Goal: Check status: Check status

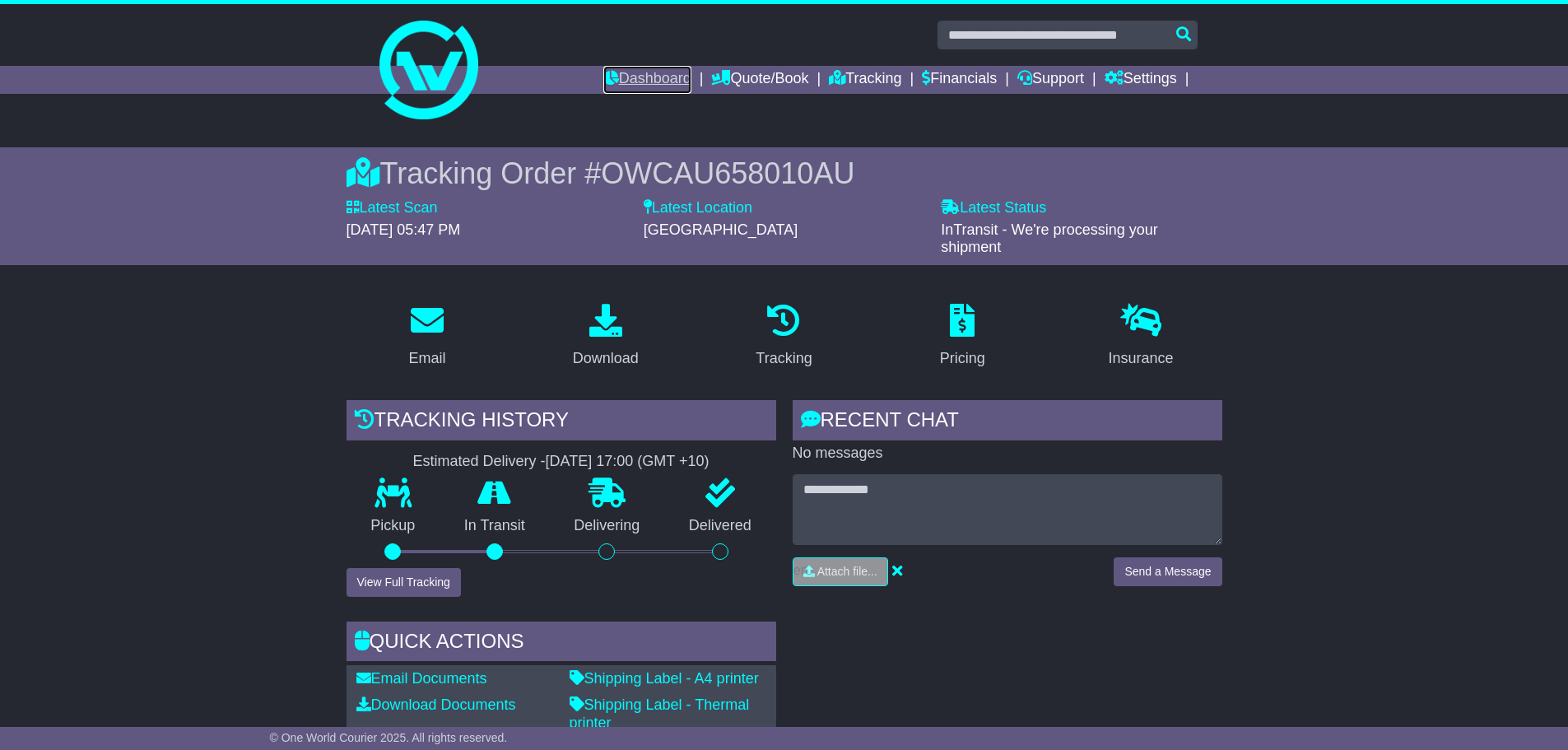
click at [663, 79] on link "Dashboard" at bounding box center [647, 79] width 88 height 28
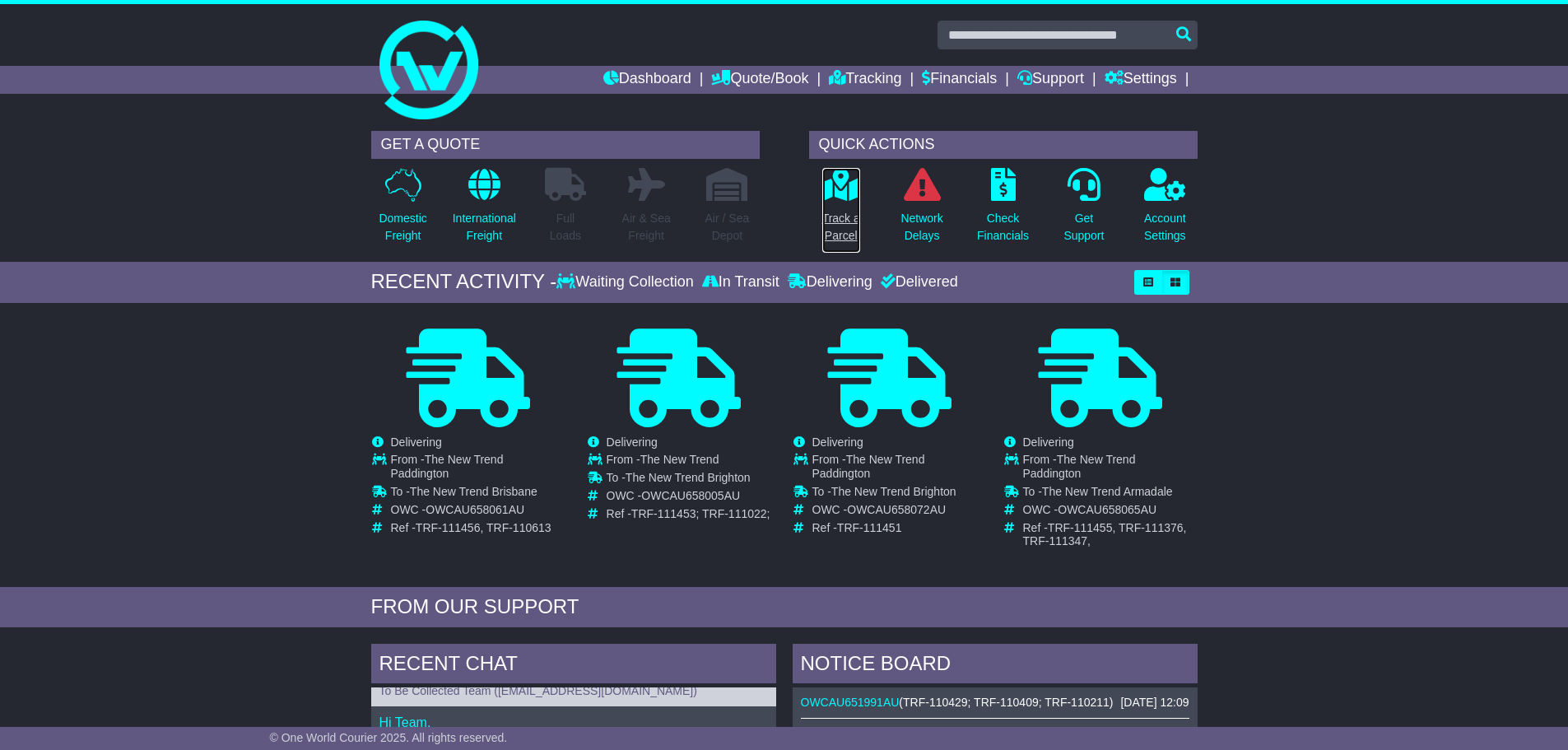
click at [829, 217] on p "Track a Parcel" at bounding box center [841, 227] width 38 height 34
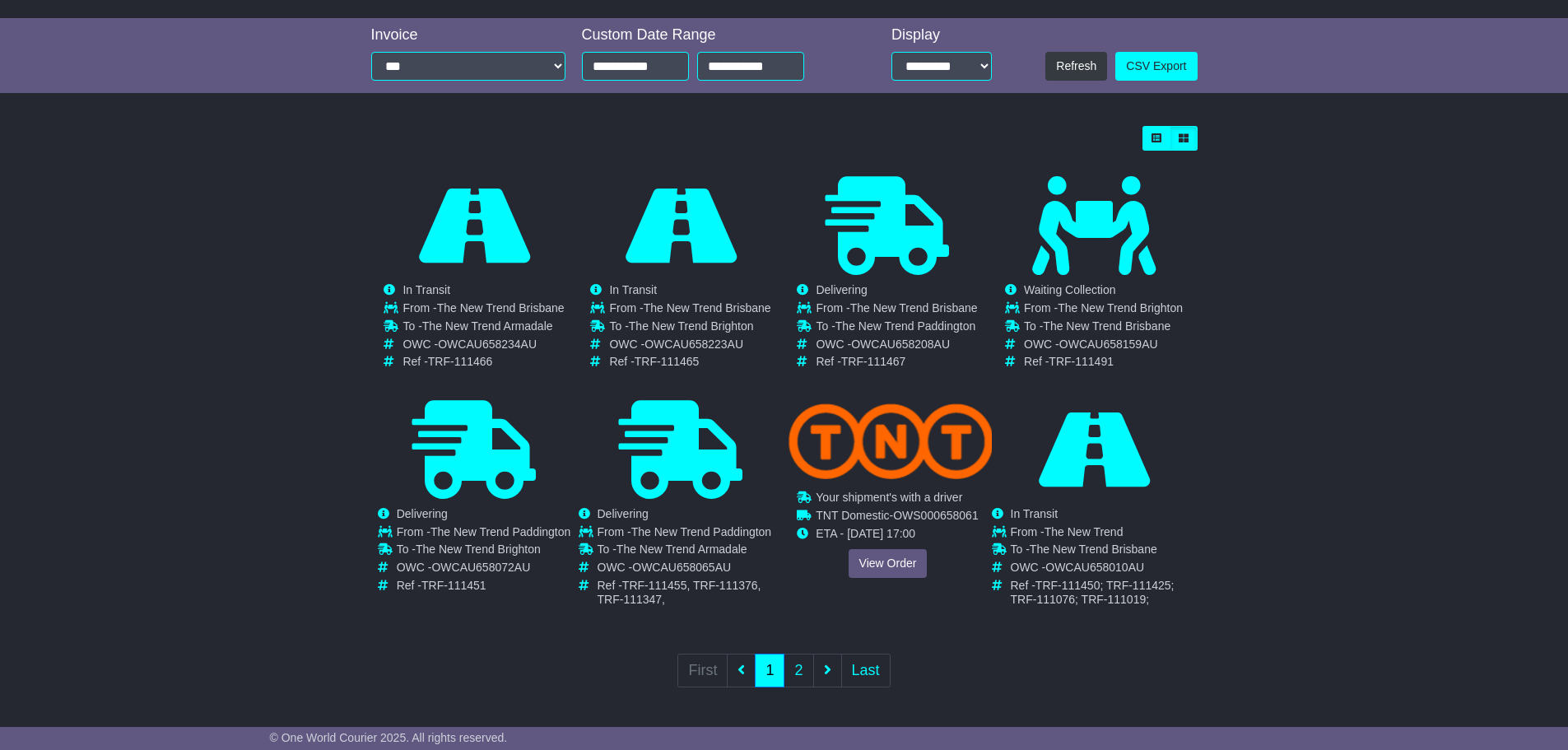
scroll to position [361, 0]
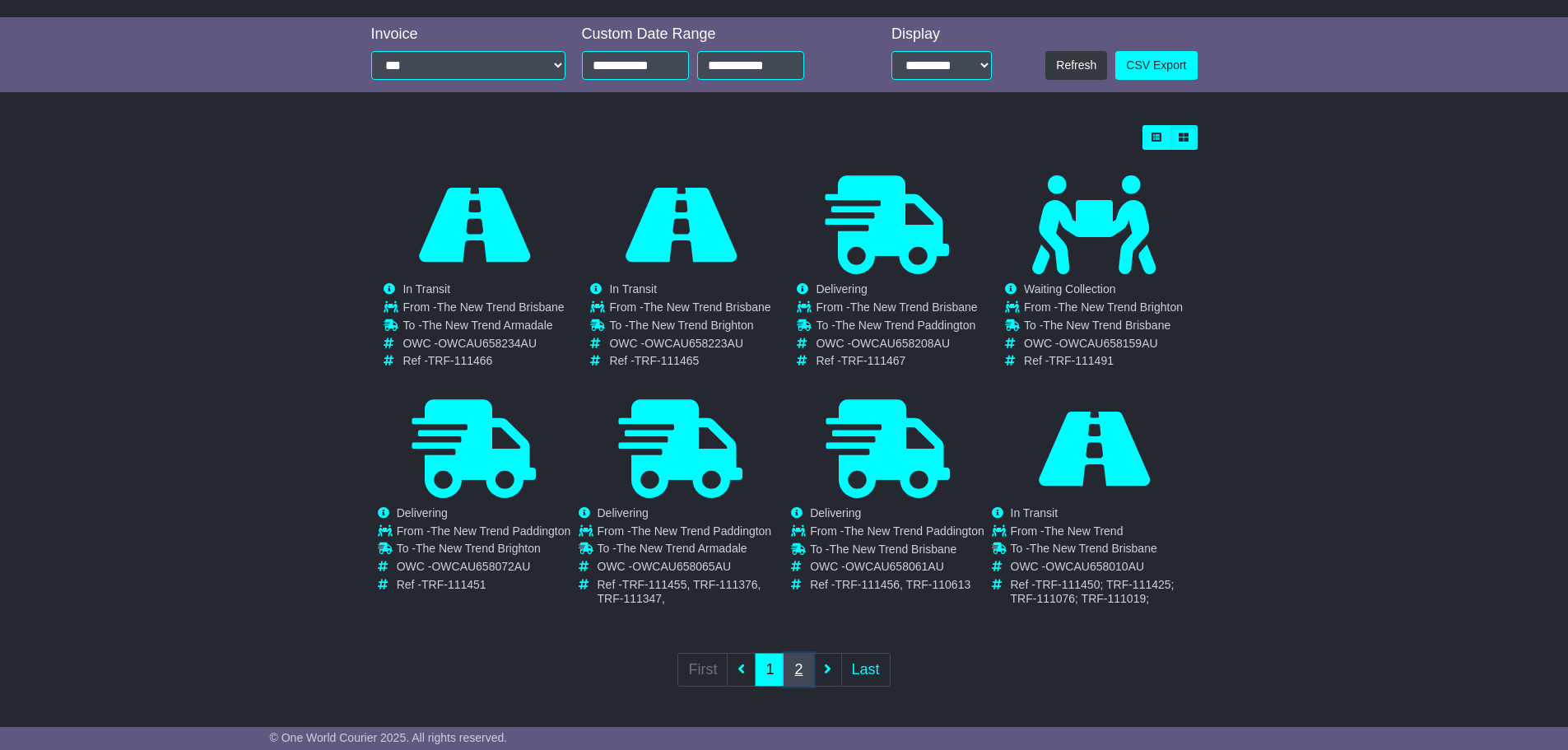
click at [794, 675] on link "2" at bounding box center [797, 669] width 30 height 33
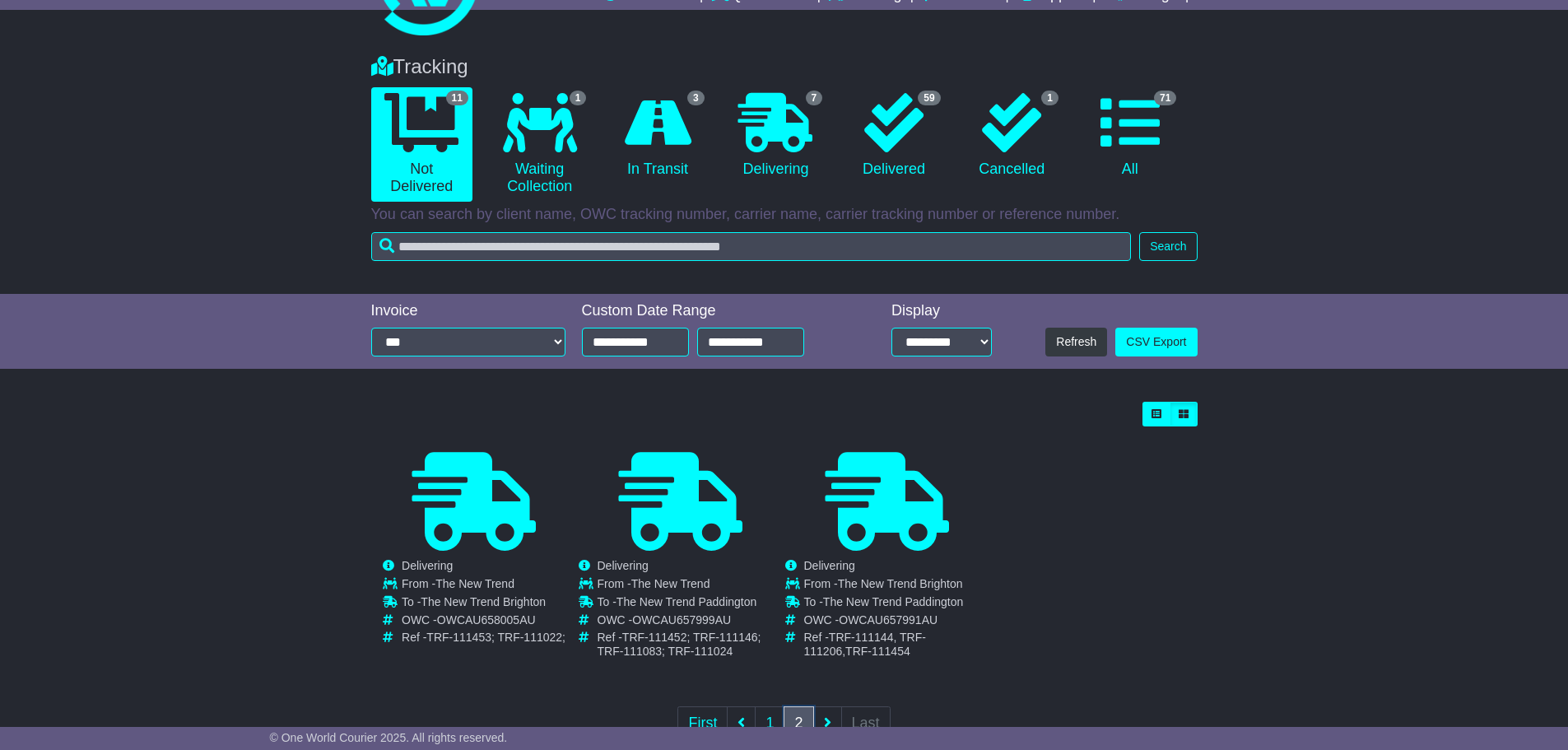
scroll to position [136, 0]
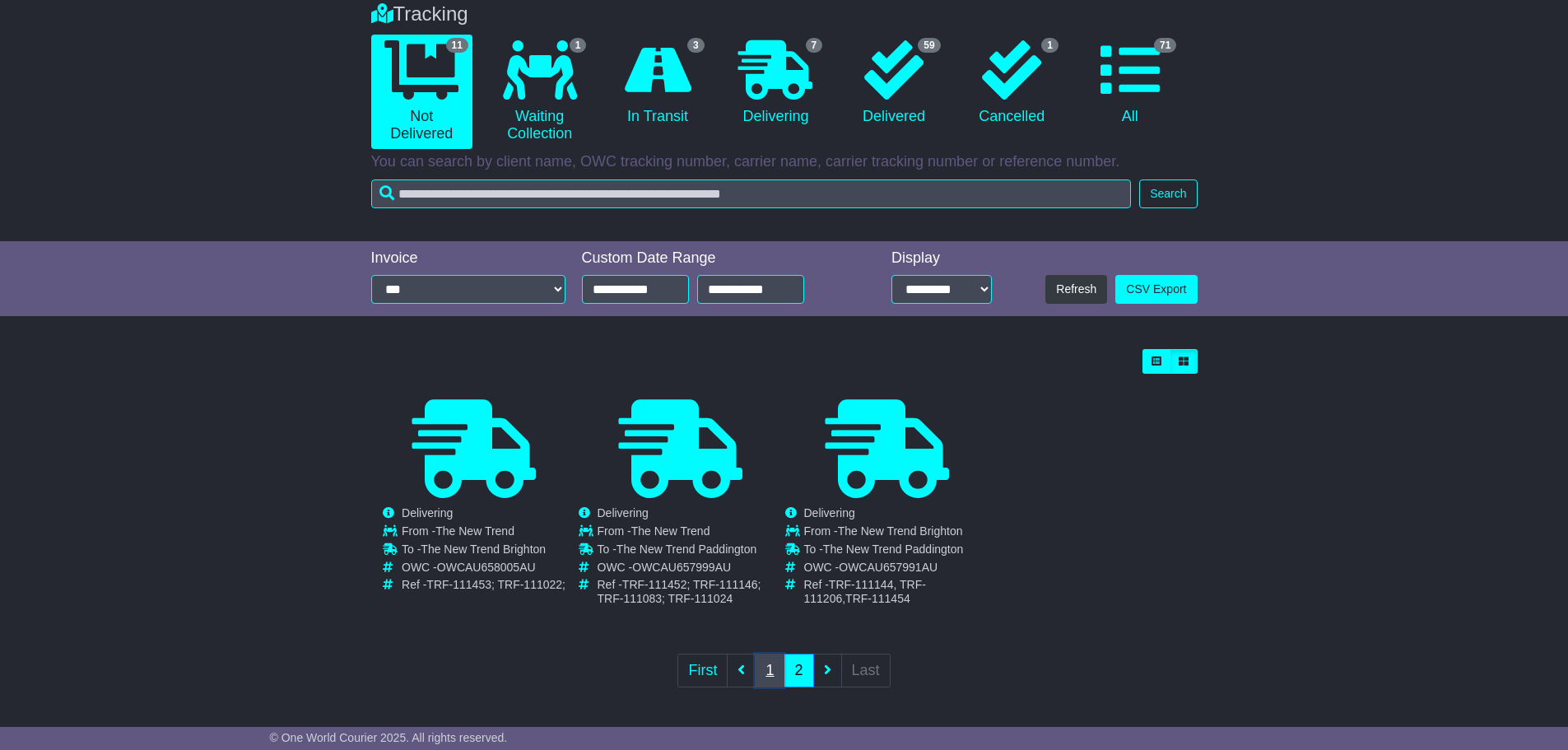
click at [768, 674] on link "1" at bounding box center [769, 670] width 30 height 33
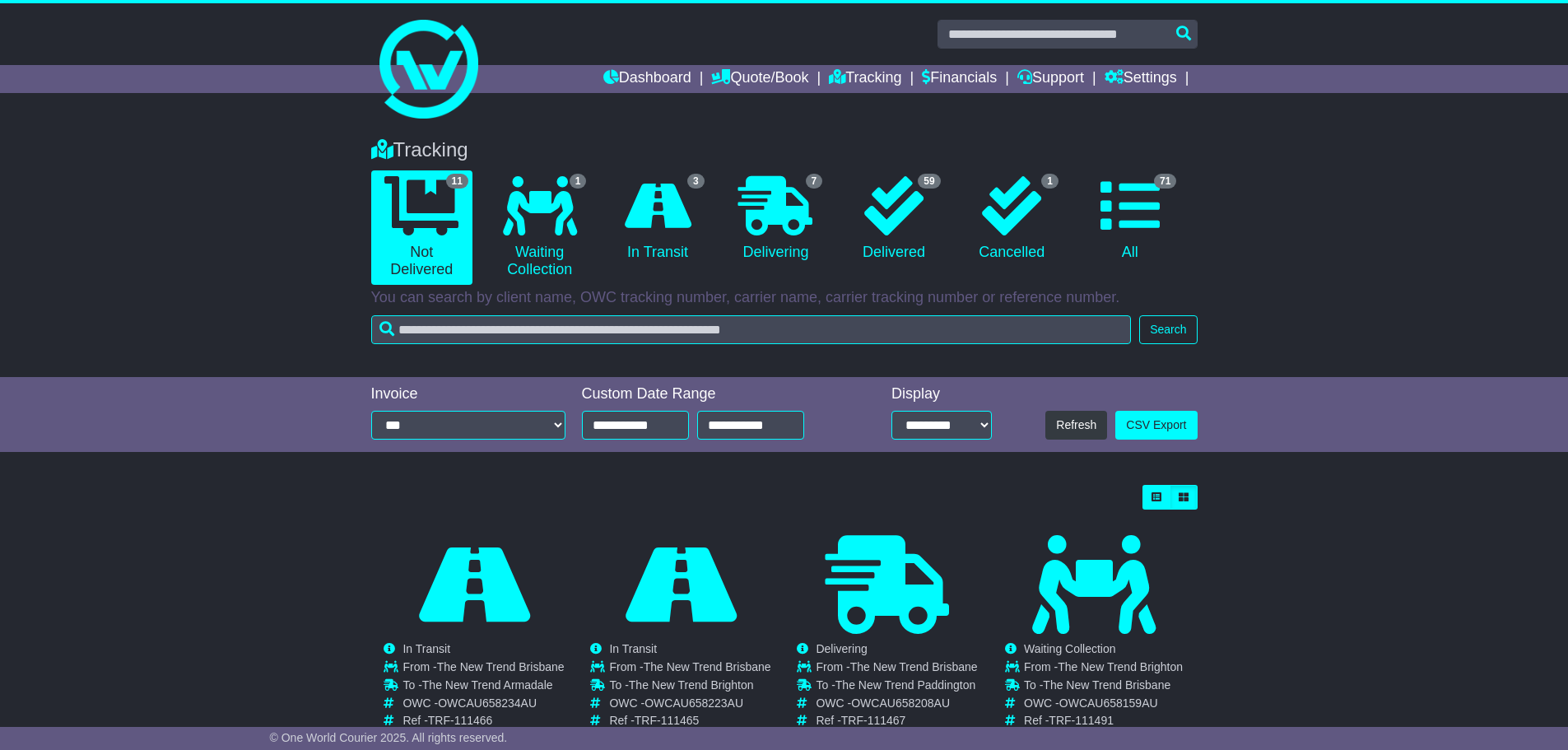
scroll to position [0, 0]
